Goal: Communication & Community: Ask a question

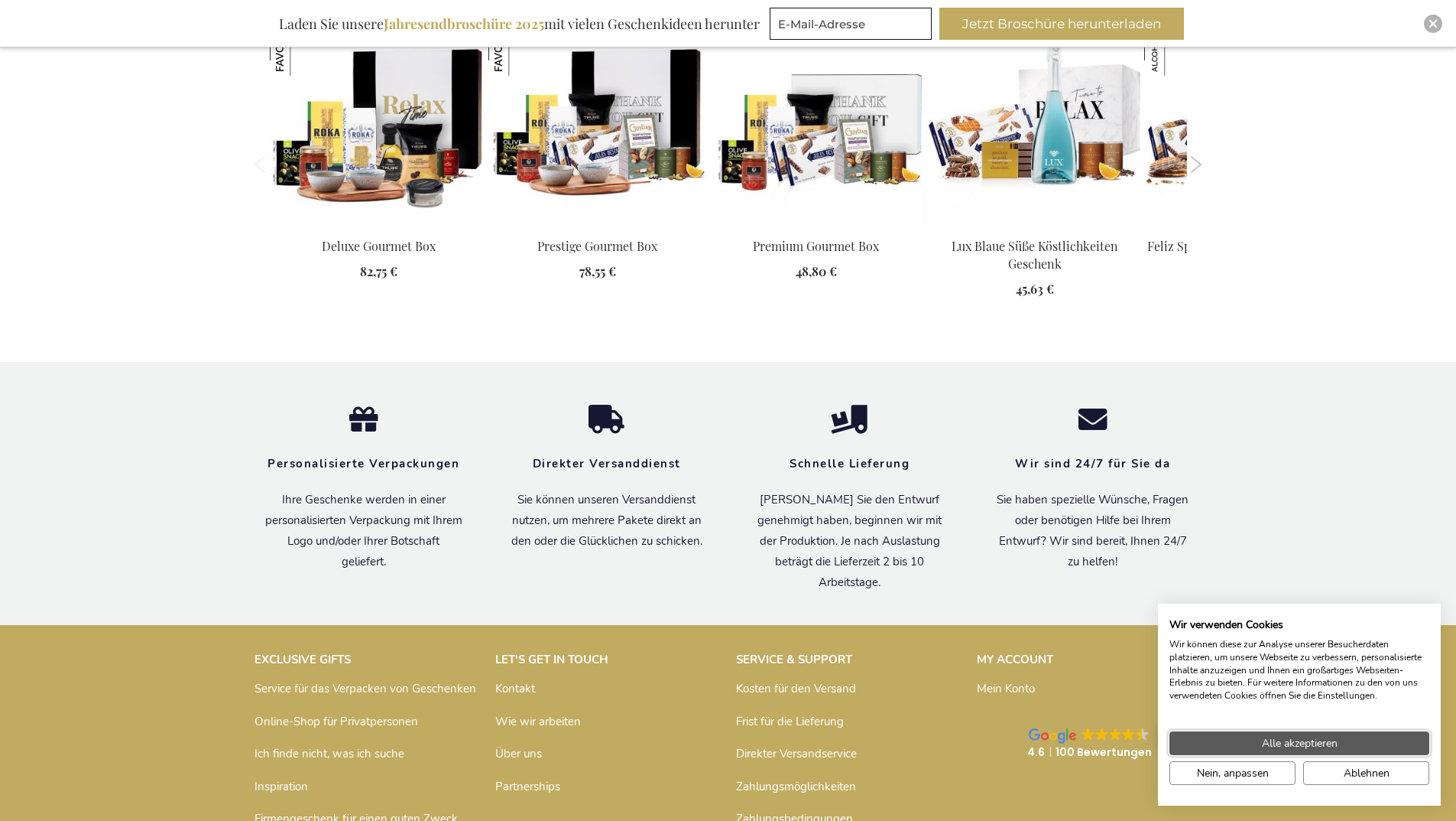
click at [1299, 743] on span "Alle akzeptieren" at bounding box center [1300, 742] width 76 height 16
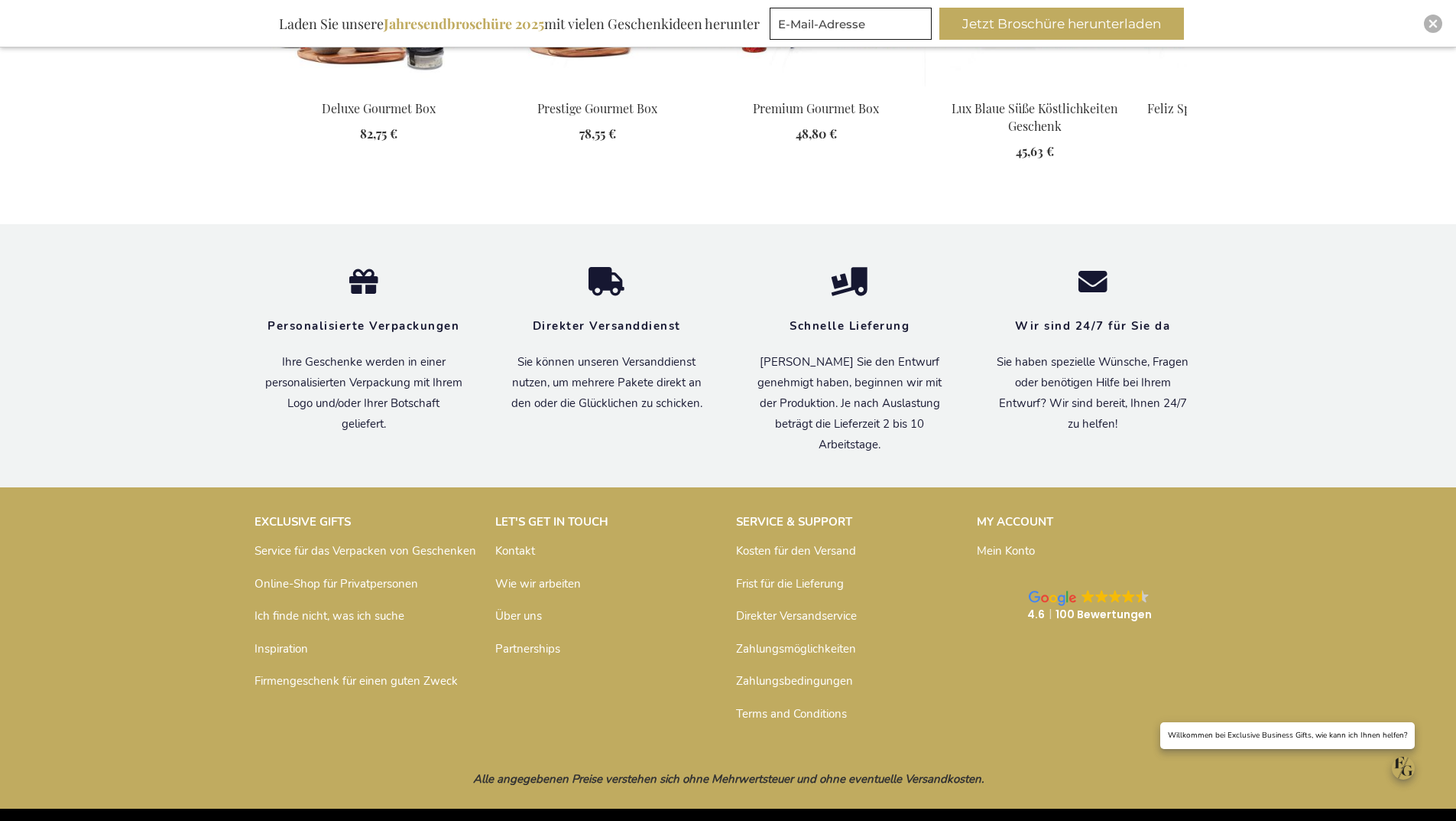
scroll to position [1648, 0]
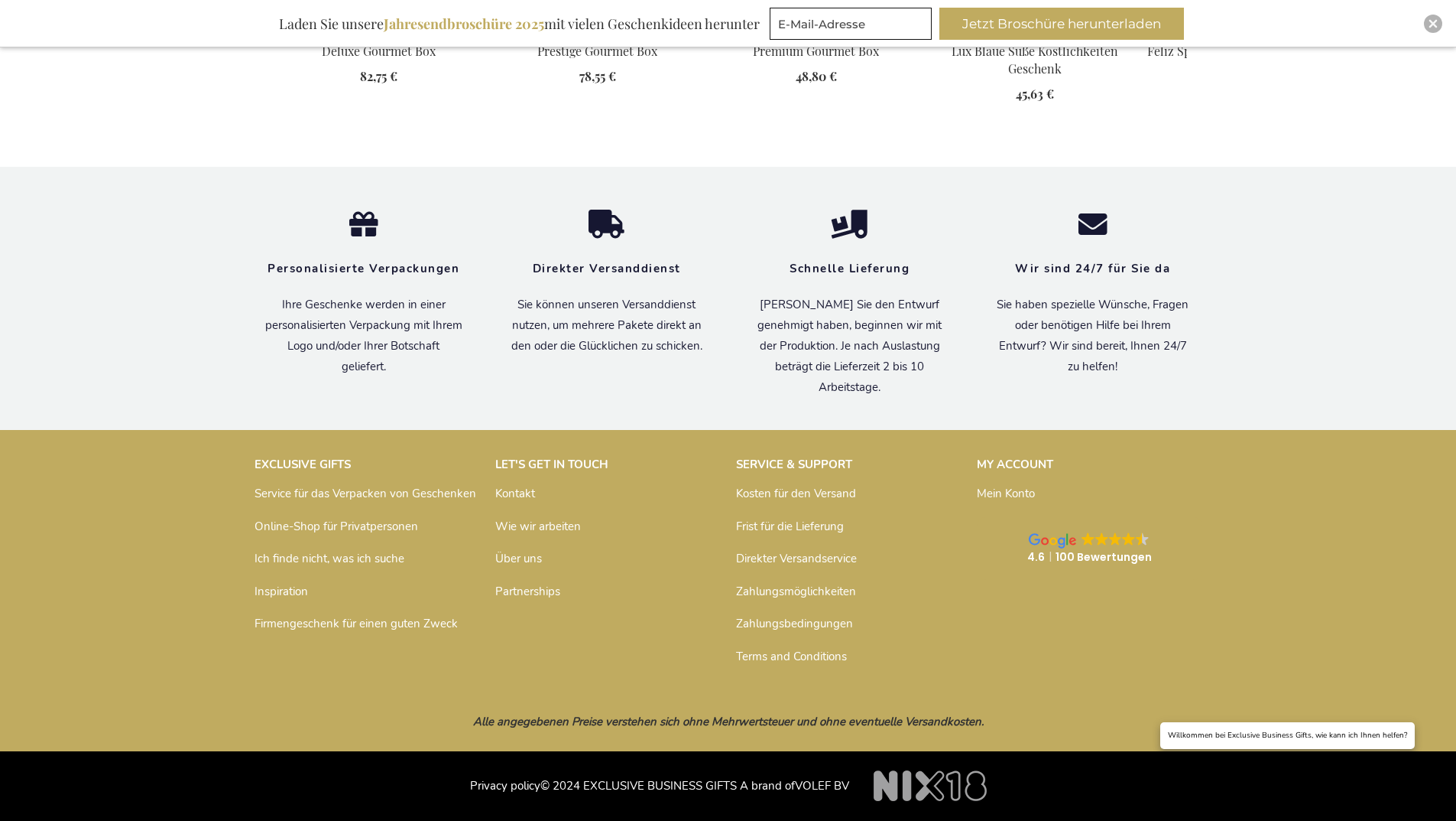
click at [517, 493] on link "Kontakt" at bounding box center [515, 493] width 40 height 15
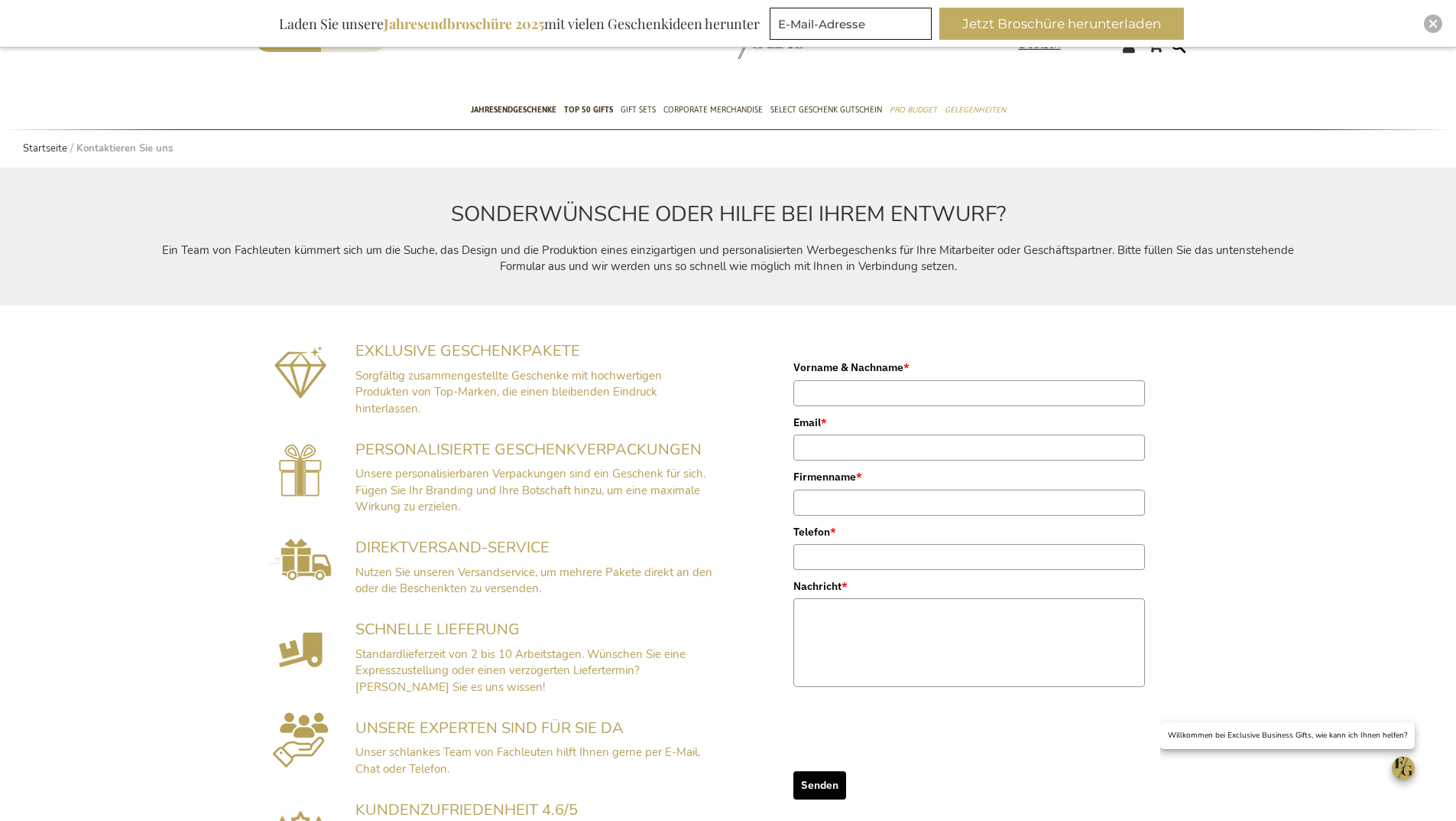
scroll to position [306, 0]
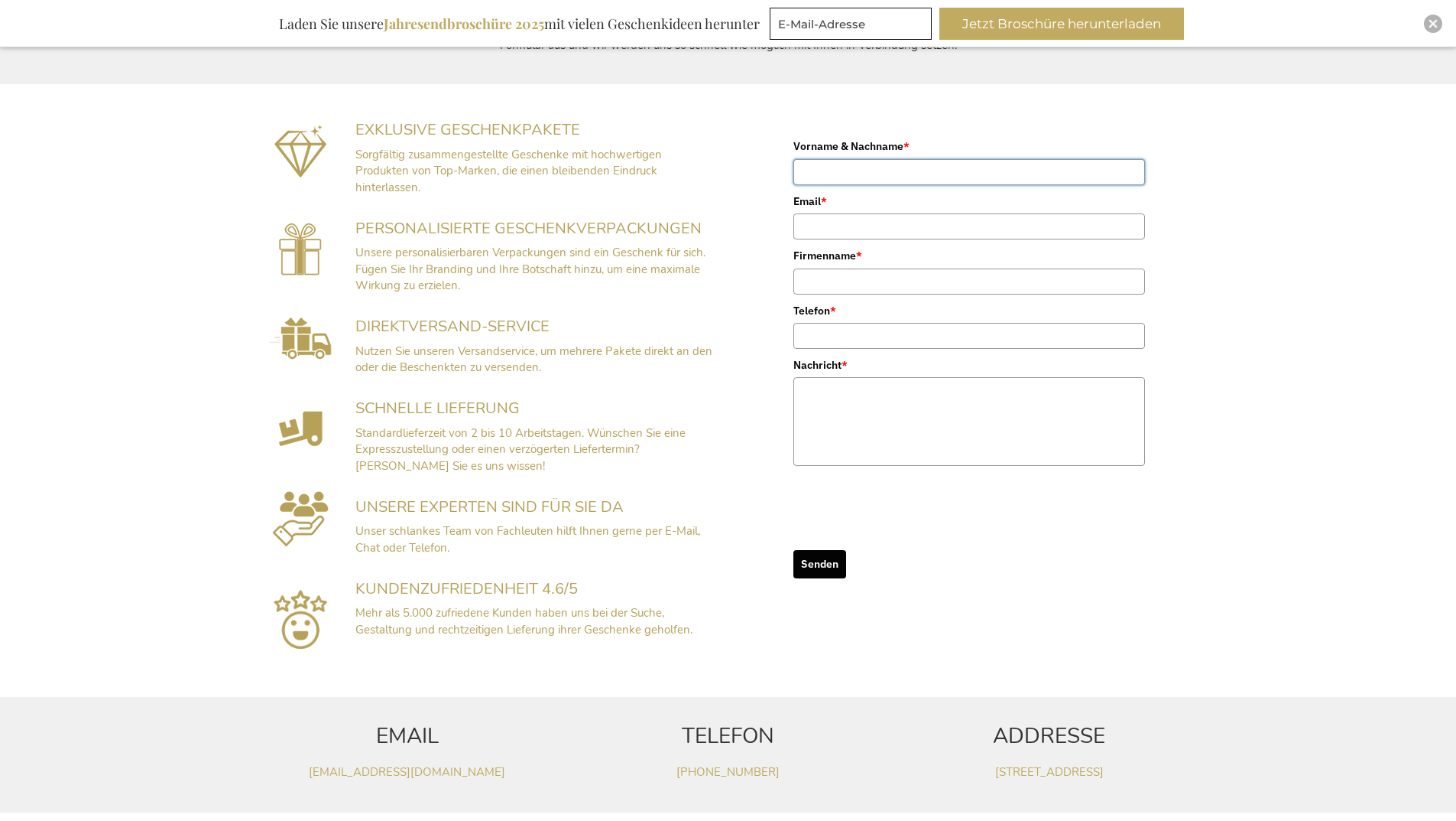
click at [904, 167] on input "Vorname & Nachname *" at bounding box center [969, 171] width 352 height 26
type input "[PERSON_NAME]"
type input "[PERSON_NAME][EMAIL_ADDRESS][DOMAIN_NAME]"
click at [884, 286] on input "Firmenname *" at bounding box center [969, 281] width 352 height 26
type input "Schwihag AG"
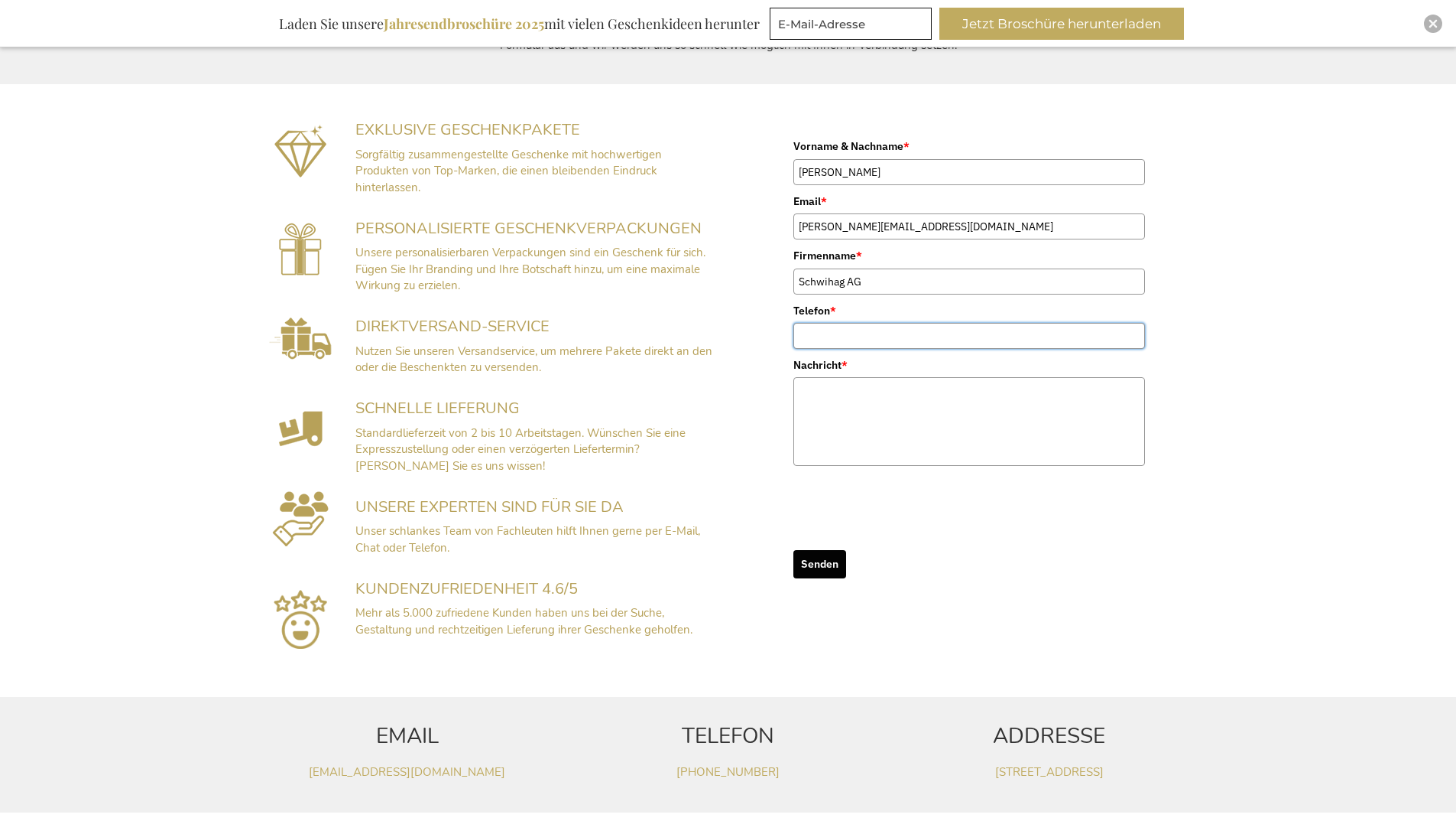
click at [837, 323] on input "Telefon *" at bounding box center [969, 335] width 352 height 26
type input "+41716668866"
click at [850, 406] on textarea "Nachricht *" at bounding box center [969, 422] width 352 height 89
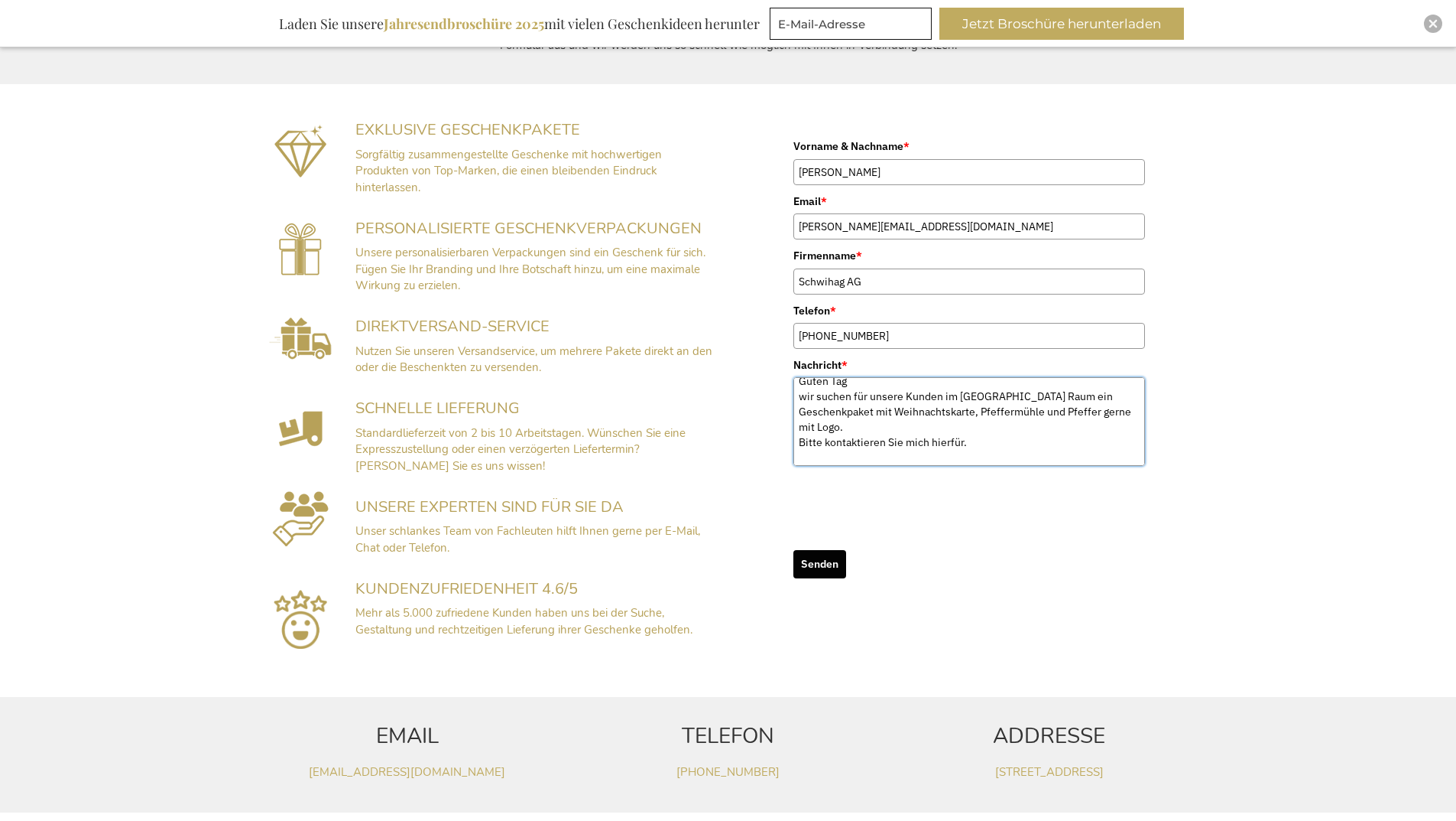
scroll to position [25, 0]
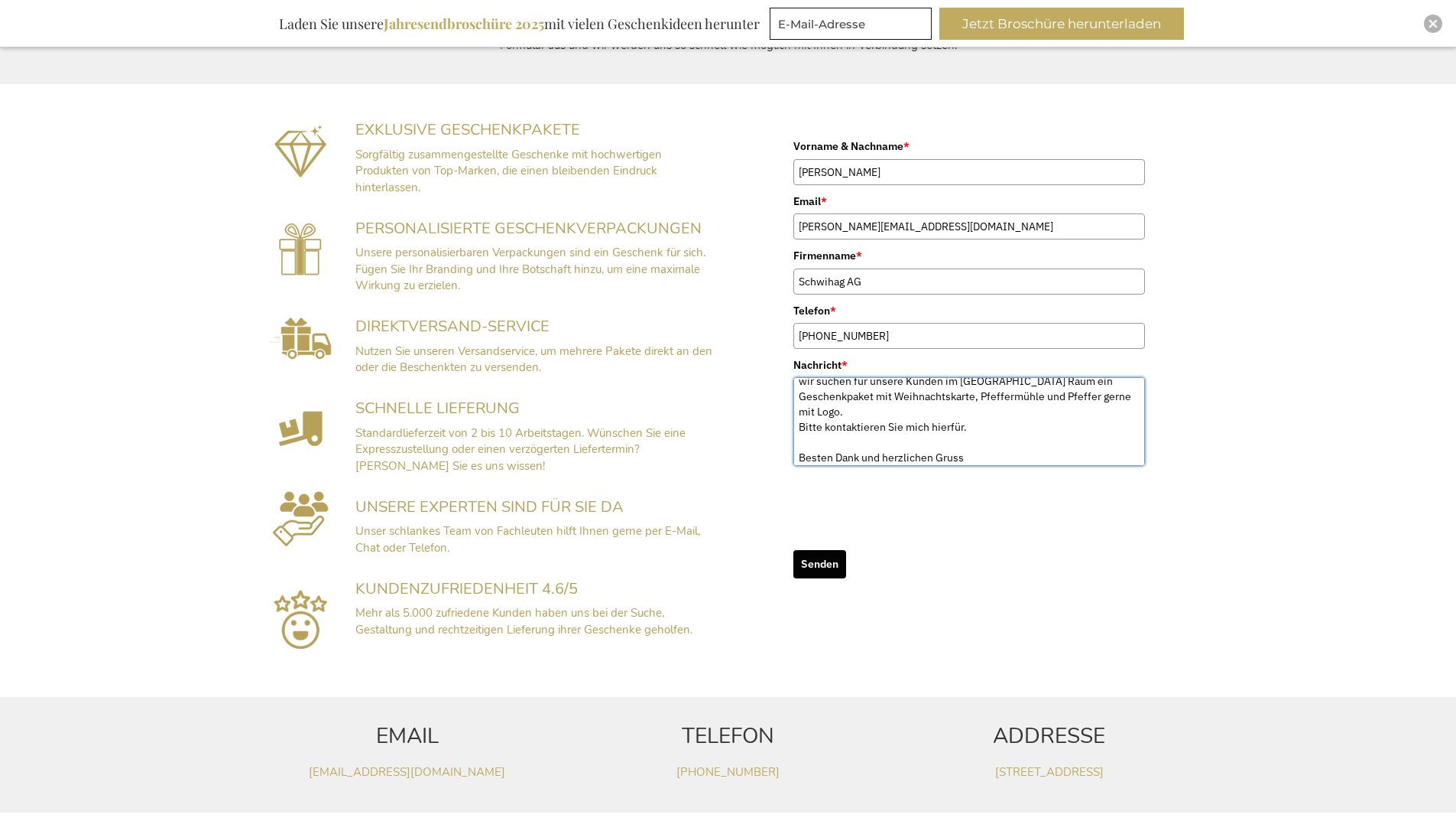
type textarea "Guten Tag wir suchen für unsere Kunden im EU Raum ein Geschenkpaket mit Weihnac…"
click at [817, 564] on button "Senden" at bounding box center [820, 564] width 53 height 28
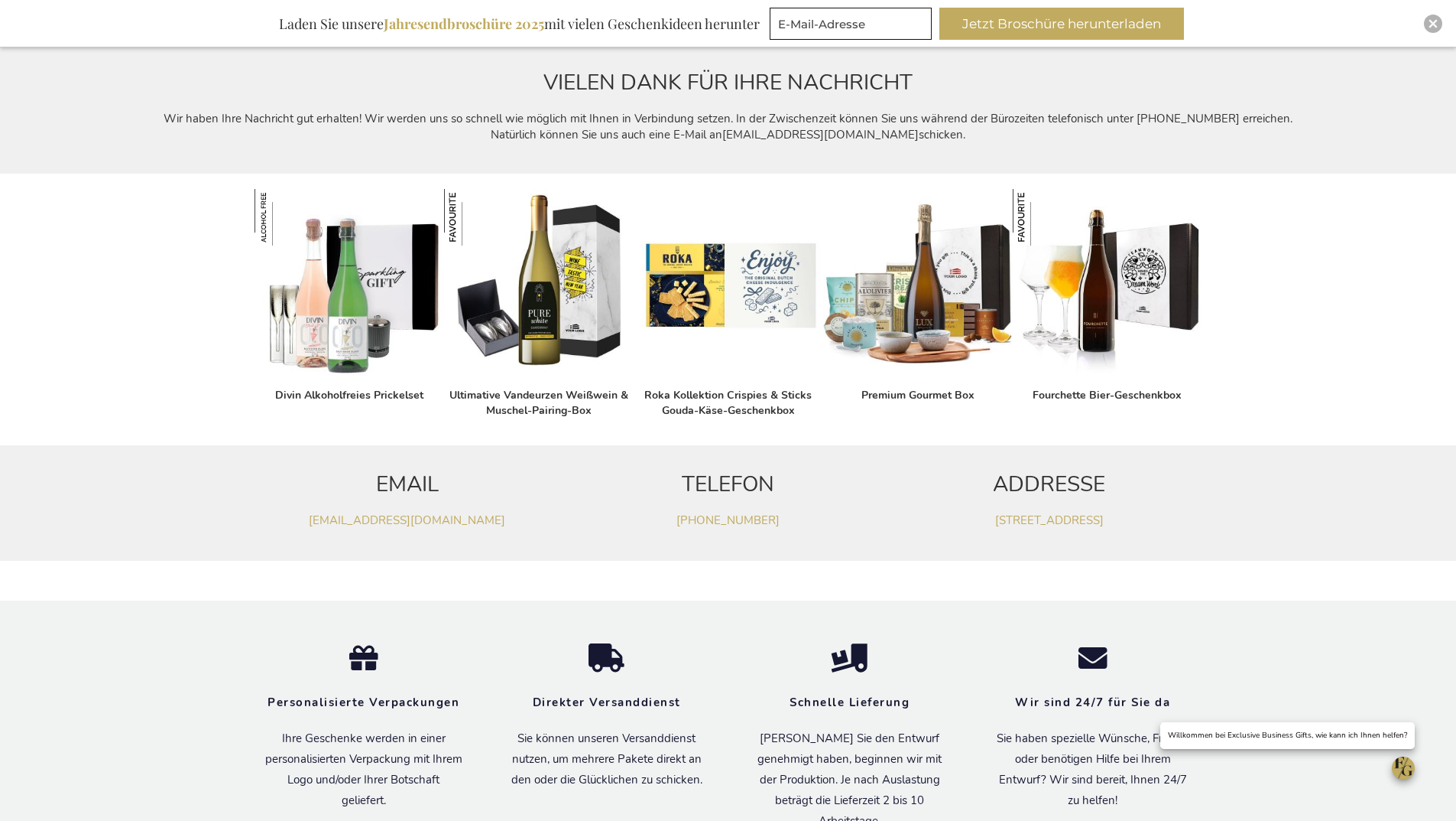
scroll to position [459, 0]
